Goal: Go to known website: Access a specific website the user already knows

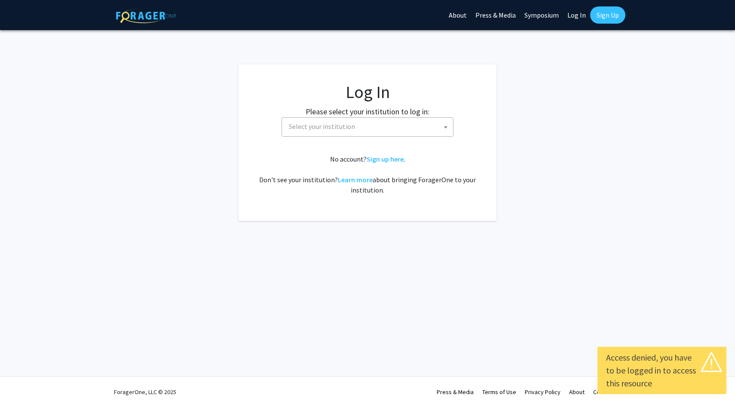
select select
click at [330, 135] on span "Select your institution" at bounding box center [369, 127] width 168 height 18
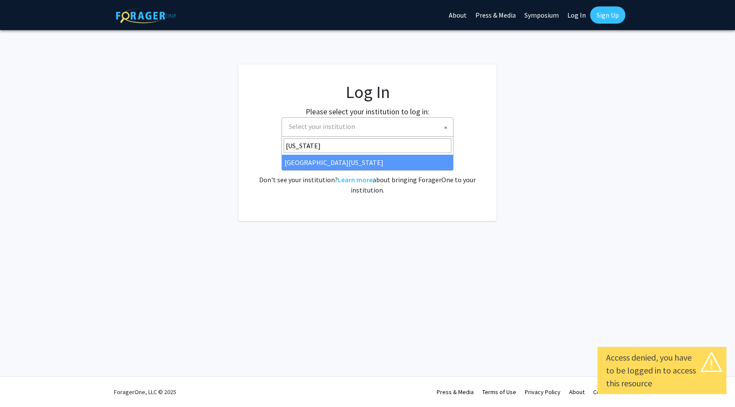
type input "[US_STATE]"
select select "31"
